Goal: Task Accomplishment & Management: Complete application form

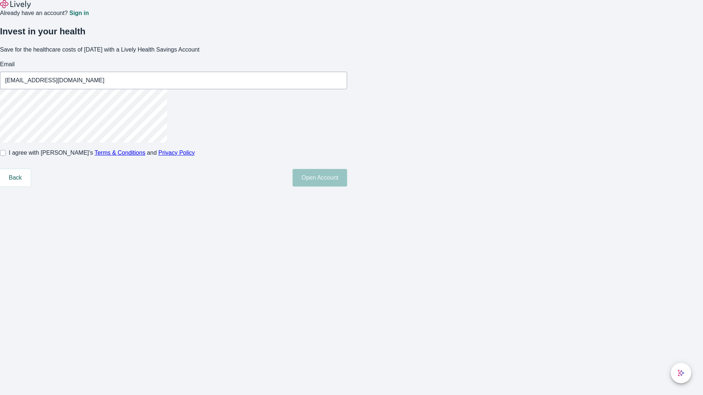
click at [6, 156] on input "I agree with Lively’s Terms & Conditions and Privacy Policy" at bounding box center [3, 153] width 6 height 6
checkbox input "true"
click at [347, 187] on button "Open Account" at bounding box center [319, 178] width 55 height 18
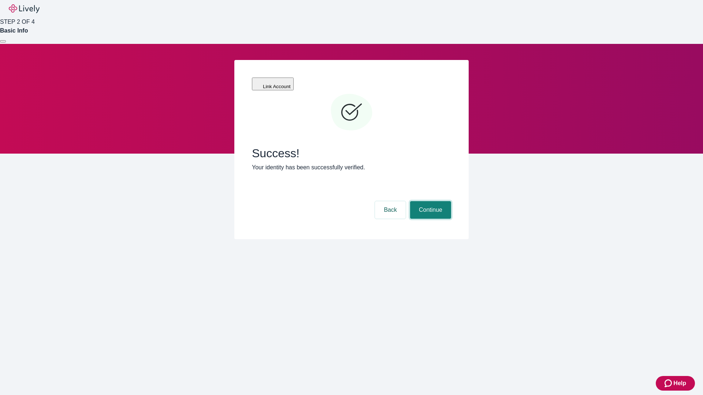
click at [429, 201] on button "Continue" at bounding box center [430, 210] width 41 height 18
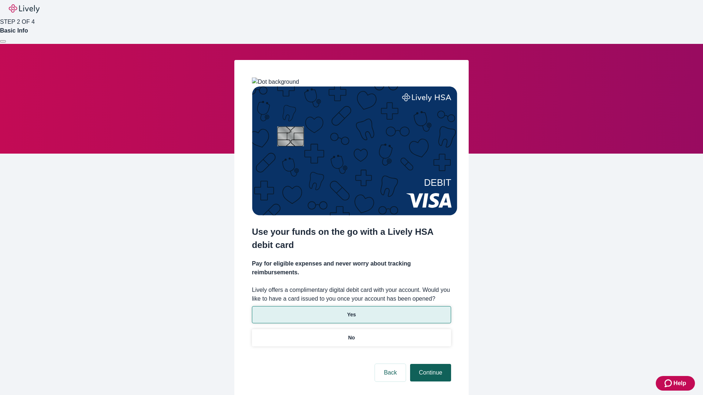
click at [351, 311] on p "Yes" at bounding box center [351, 315] width 9 height 8
click at [429, 364] on button "Continue" at bounding box center [430, 373] width 41 height 18
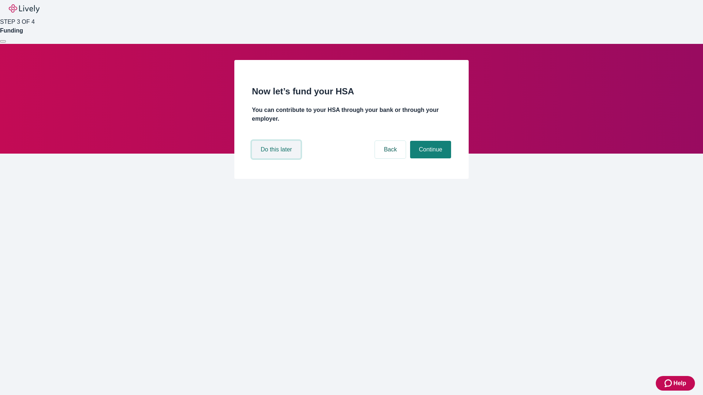
click at [277, 158] on button "Do this later" at bounding box center [276, 150] width 49 height 18
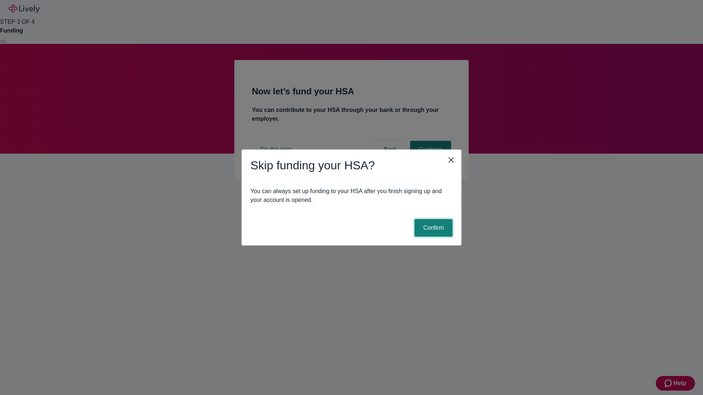
click at [432, 228] on button "Confirm" at bounding box center [433, 228] width 38 height 18
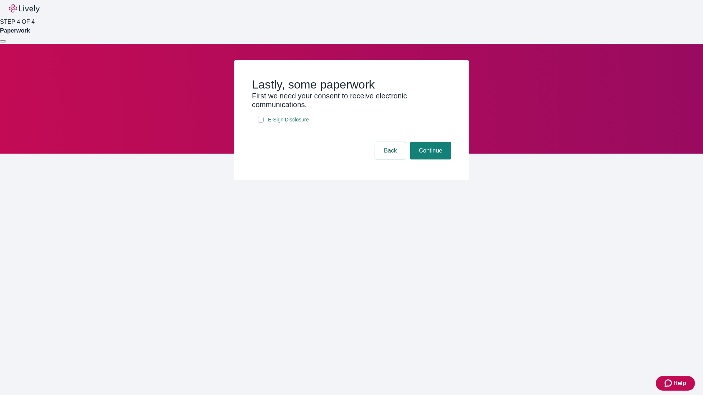
click at [261, 123] on input "E-Sign Disclosure" at bounding box center [261, 120] width 6 height 6
checkbox input "true"
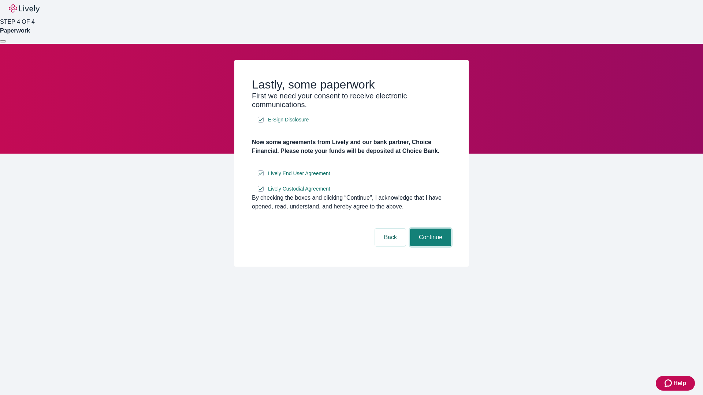
click at [429, 246] on button "Continue" at bounding box center [430, 238] width 41 height 18
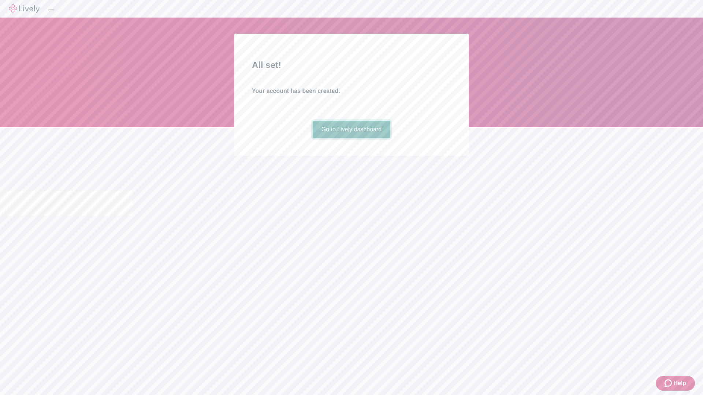
click at [351, 138] on link "Go to Lively dashboard" at bounding box center [351, 130] width 78 height 18
